Goal: Information Seeking & Learning: Learn about a topic

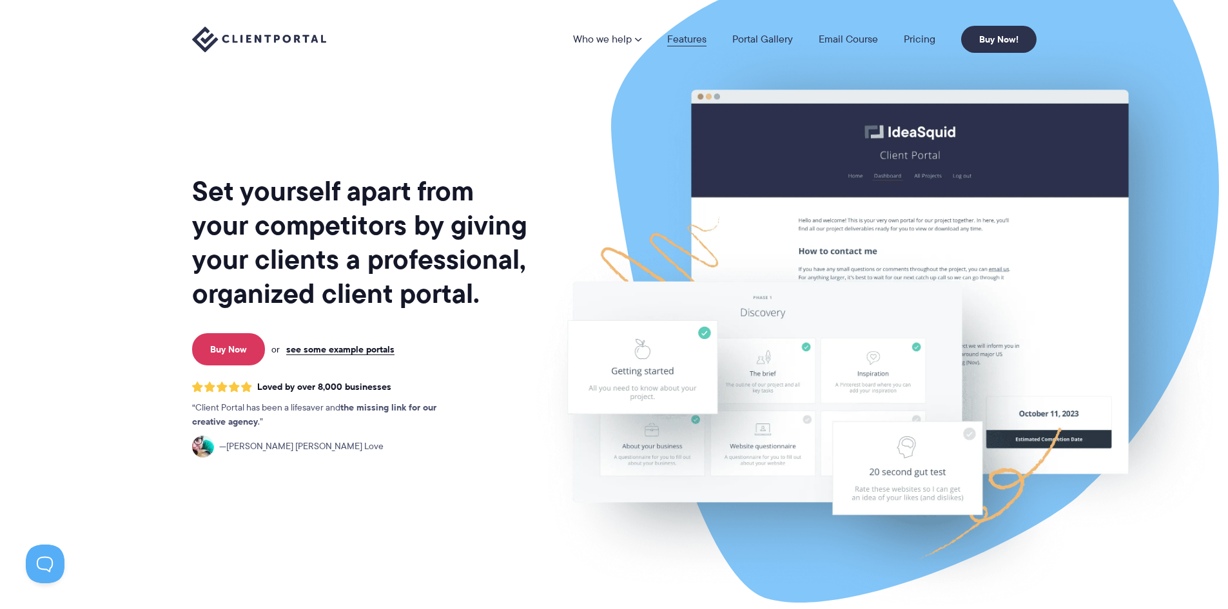
click at [684, 41] on link "Features" at bounding box center [686, 39] width 39 height 10
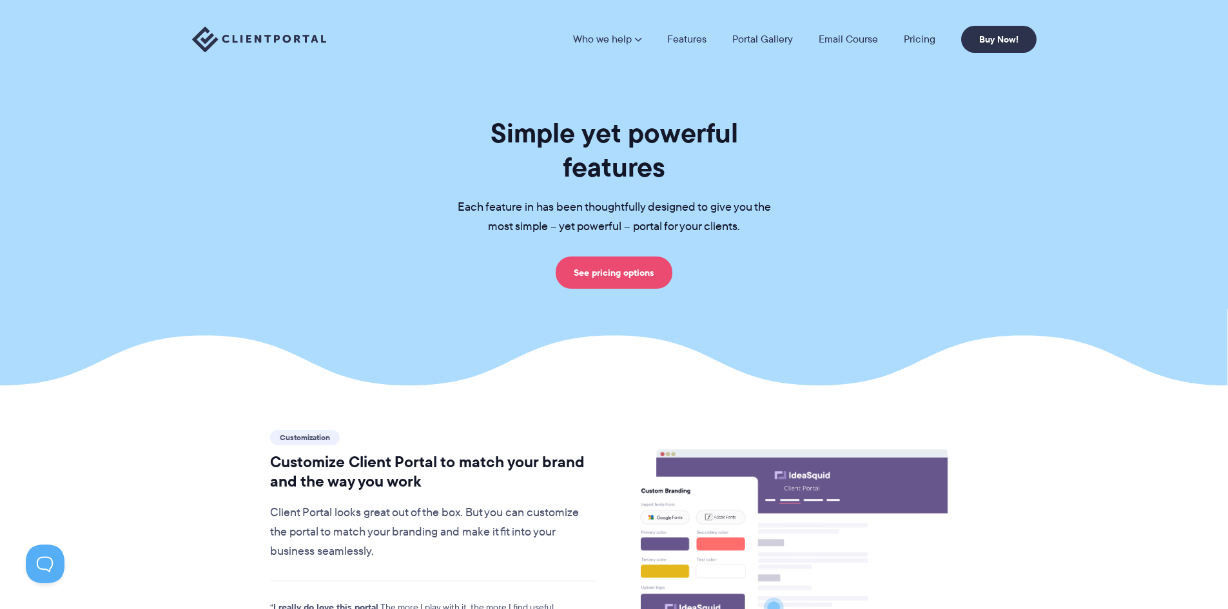
click at [617, 256] on link "See pricing options" at bounding box center [613, 272] width 117 height 32
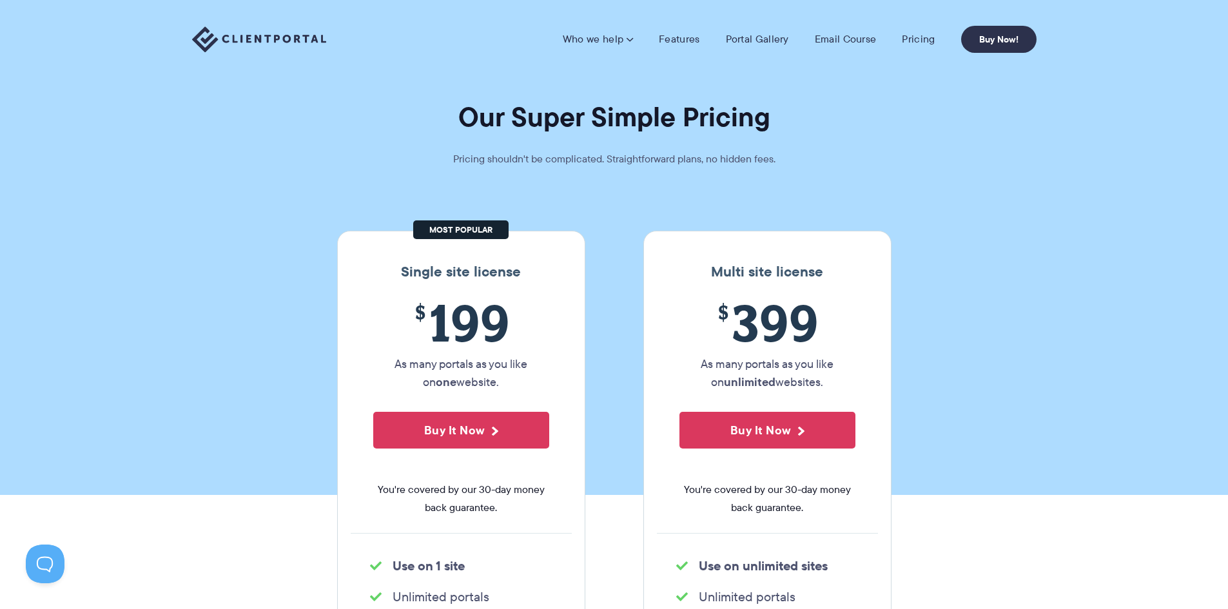
click at [280, 39] on img at bounding box center [259, 39] width 134 height 26
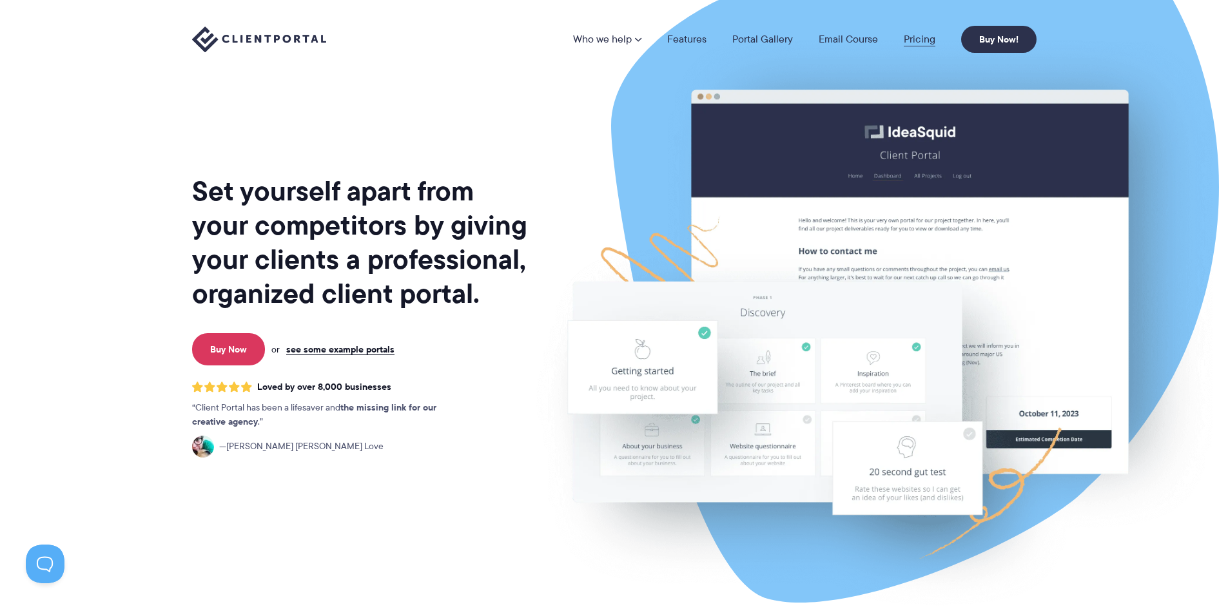
click at [914, 36] on link "Pricing" at bounding box center [919, 39] width 32 height 10
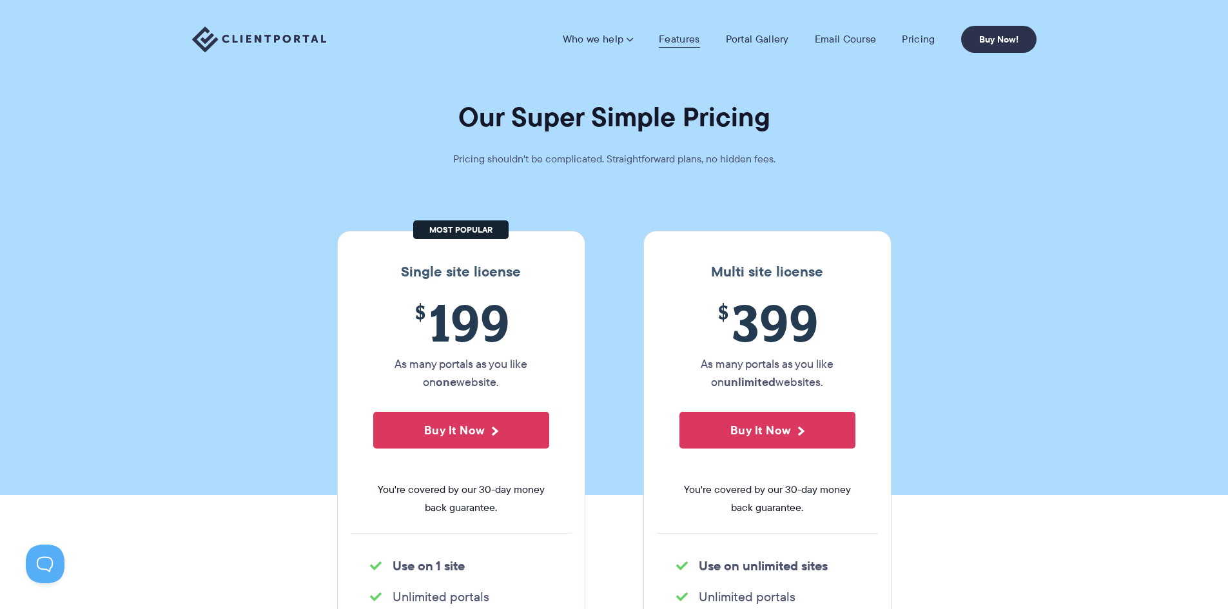
click at [670, 40] on link "Features" at bounding box center [679, 39] width 41 height 13
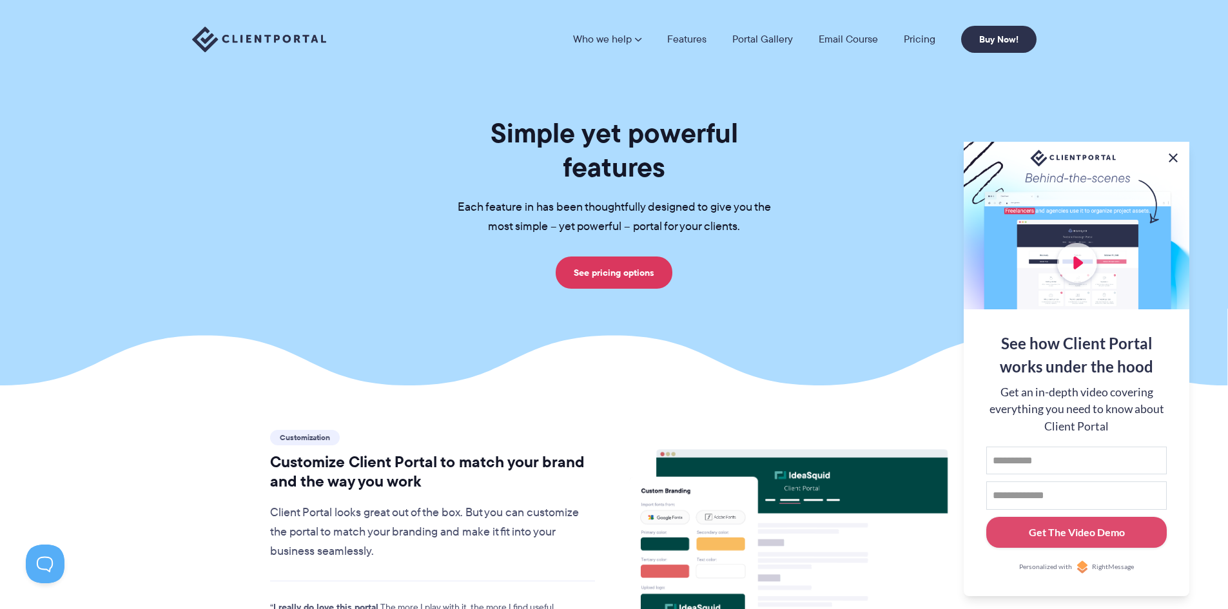
click at [1172, 154] on button at bounding box center [1172, 157] width 15 height 15
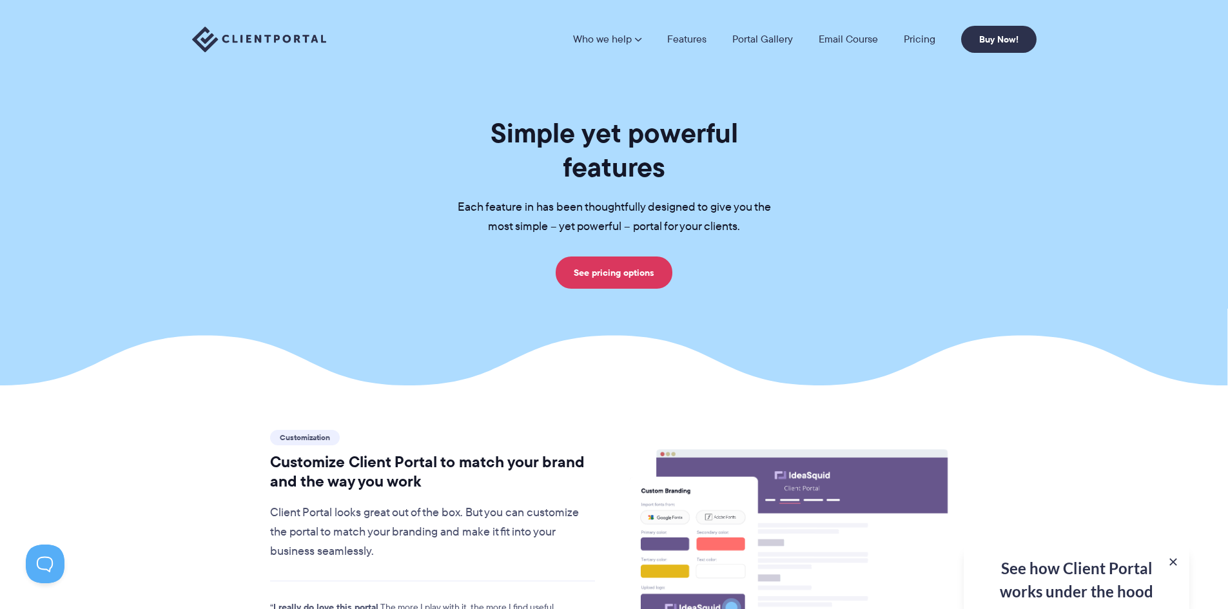
click at [375, 168] on div "Simple yet powerful features Each feature in has been thoughtfully designed to …" at bounding box center [614, 202] width 876 height 173
